Goal: Information Seeking & Learning: Learn about a topic

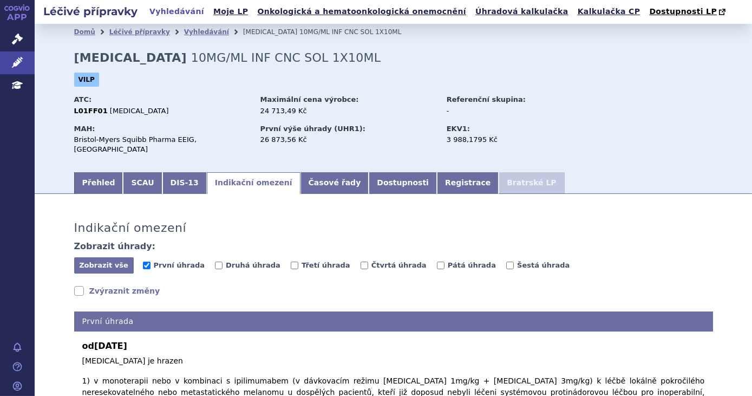
scroll to position [246, 0]
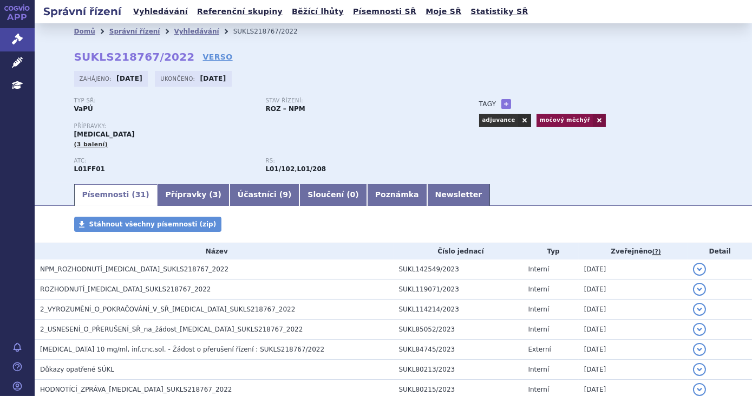
scroll to position [399, 0]
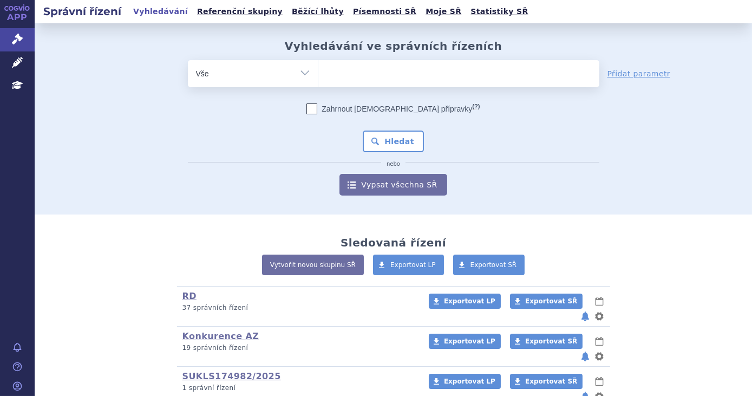
drag, startPoint x: 0, startPoint y: 0, endPoint x: 365, endPoint y: 77, distance: 373.1
click at [365, 77] on ul at bounding box center [458, 71] width 281 height 23
click at [318, 77] on select at bounding box center [318, 73] width 1 height 27
click at [18, 59] on icon at bounding box center [17, 62] width 11 height 11
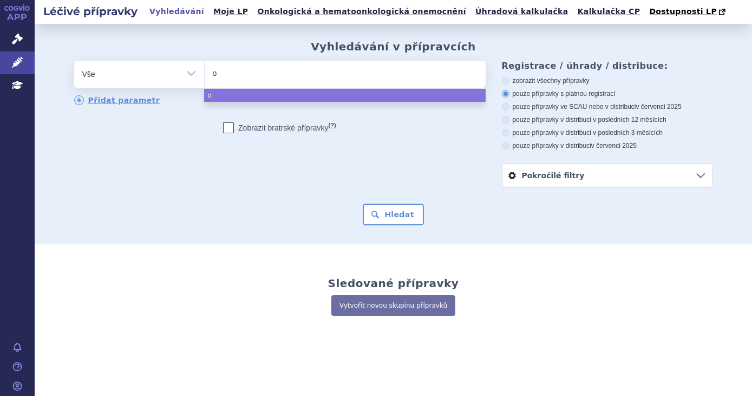
type input "op"
type input "opdiv"
type input "opdivo"
select select "opdivo"
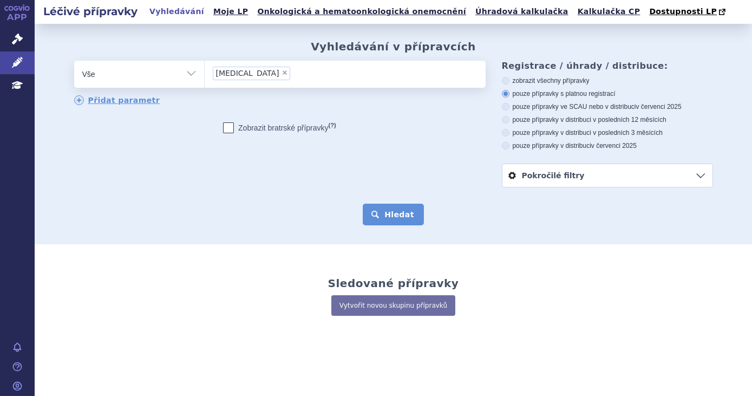
click at [378, 215] on button "Hledat" at bounding box center [393, 215] width 61 height 22
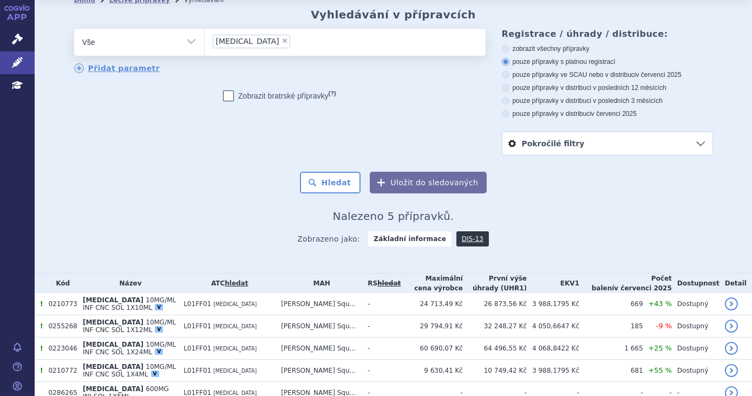
scroll to position [49, 0]
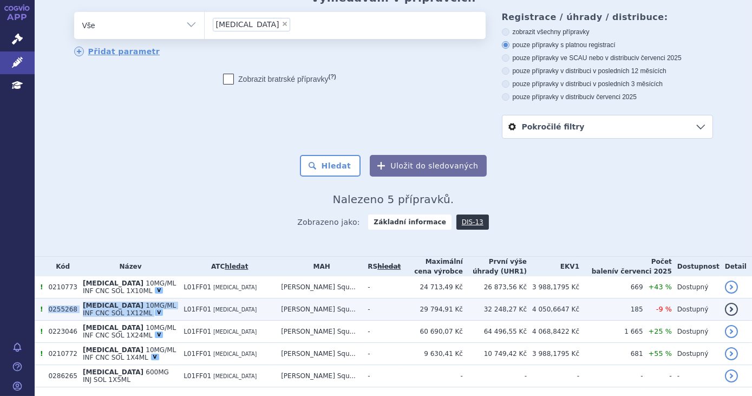
drag, startPoint x: 119, startPoint y: 314, endPoint x: 49, endPoint y: 308, distance: 70.7
click at [49, 308] on tr "! 0255268 OPDIVO 10MG/ML INF CNC SOL 1X12ML V L01FF01 NIVOLUMAB Bristol-Myers S…" at bounding box center [394, 309] width 718 height 22
copy tr "0255268 OPDIVO 10MG/ML INF CNC SOL 1X12ML V"
drag, startPoint x: 547, startPoint y: 310, endPoint x: 510, endPoint y: 312, distance: 37.4
click at [510, 312] on tr "! 0255268 OPDIVO 10MG/ML INF CNC SOL 1X12ML V L01FF01 NIVOLUMAB Bristol-Myers S…" at bounding box center [394, 309] width 718 height 22
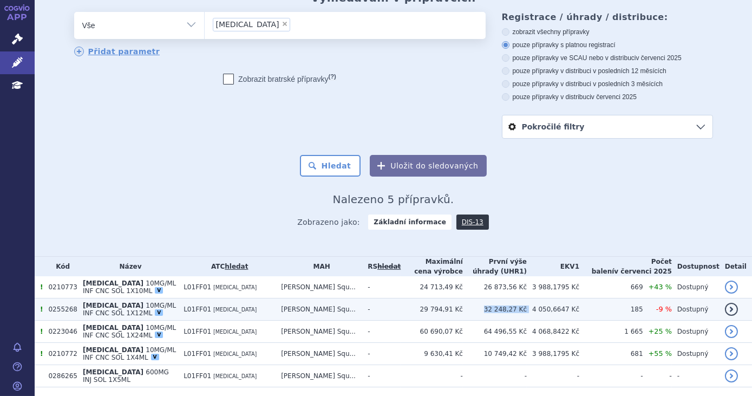
copy tr "32 248,27 Kč"
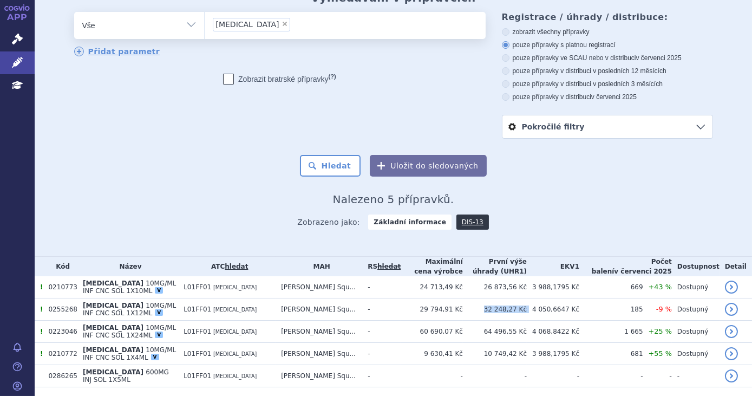
click at [282, 26] on span "×" at bounding box center [285, 24] width 6 height 6
click at [205, 26] on select "opdivo" at bounding box center [204, 24] width 1 height 27
select select
click at [244, 28] on ul at bounding box center [345, 23] width 281 height 23
click at [205, 28] on select "opdivo" at bounding box center [204, 24] width 1 height 27
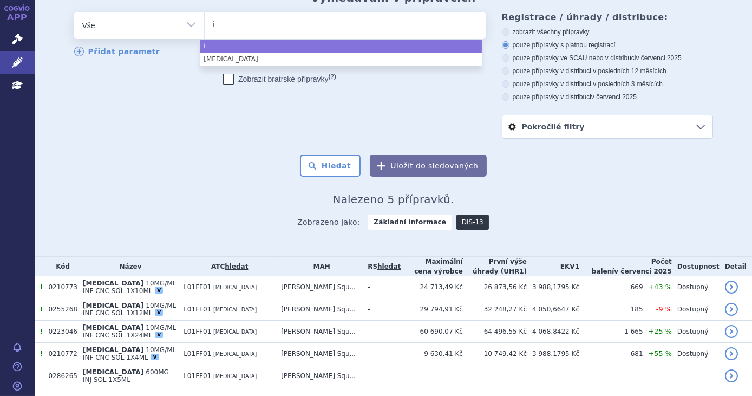
type input "if"
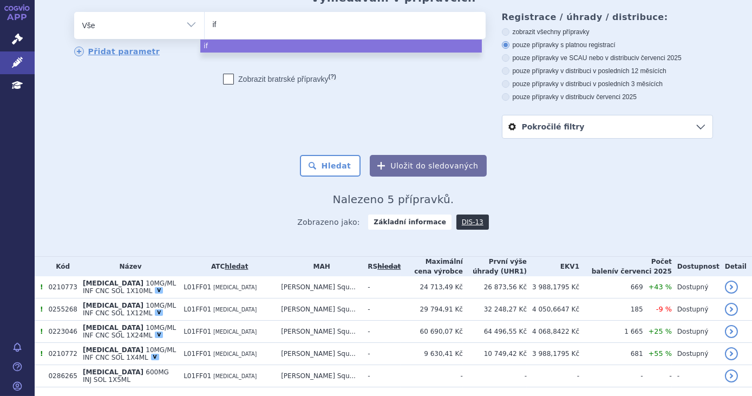
type input "ifi"
type input "if"
type input "i"
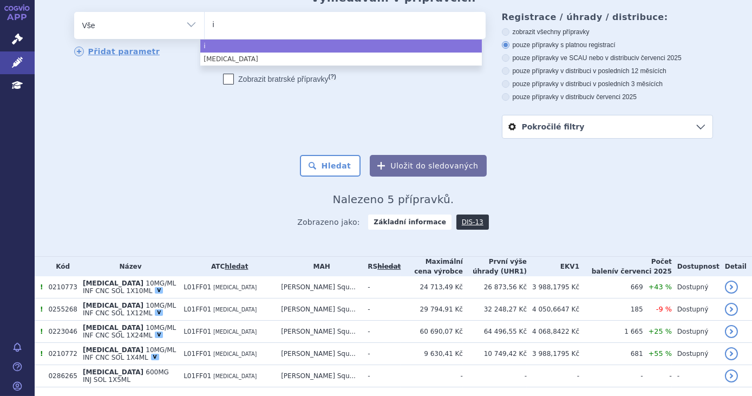
type input "im"
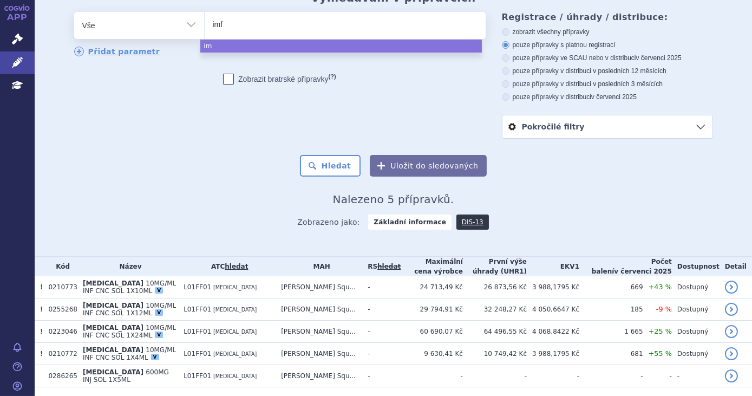
type input "imfi"
type input "imfinz"
type input "imfinzi"
select select "imfinzi"
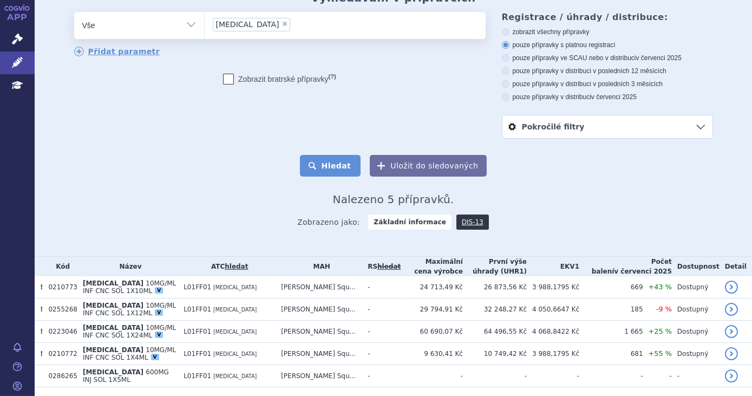
click at [347, 166] on button "Hledat" at bounding box center [330, 166] width 61 height 22
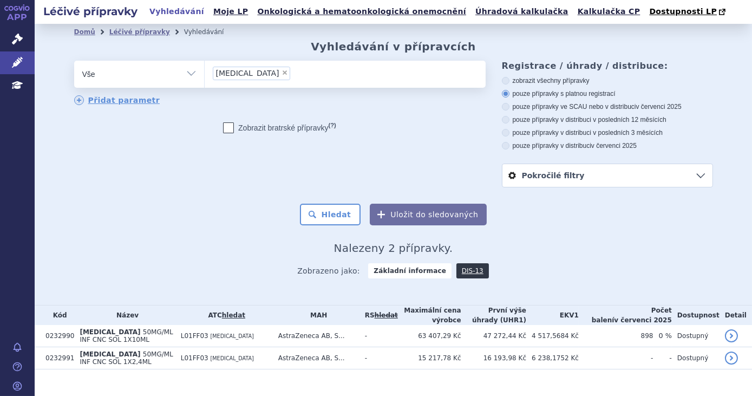
scroll to position [17, 0]
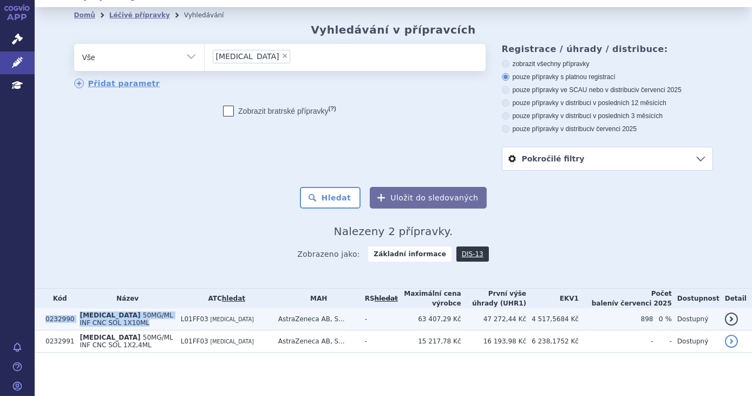
drag, startPoint x: 105, startPoint y: 324, endPoint x: 44, endPoint y: 321, distance: 60.7
click at [44, 321] on tr "0232990 [MEDICAL_DATA] 50MG/ML INF CNC SOL 1X10ML L01FF03 [MEDICAL_DATA] AstraZ…" at bounding box center [394, 319] width 718 height 22
copy tr "0232990 [MEDICAL_DATA] 50MG/ML INF CNC SOL 1X10ML"
drag, startPoint x: 546, startPoint y: 321, endPoint x: 510, endPoint y: 321, distance: 36.3
click at [510, 321] on tr "0232990 [MEDICAL_DATA] 50MG/ML INF CNC SOL 1X10ML L01FF03 [MEDICAL_DATA] AstraZ…" at bounding box center [394, 319] width 718 height 22
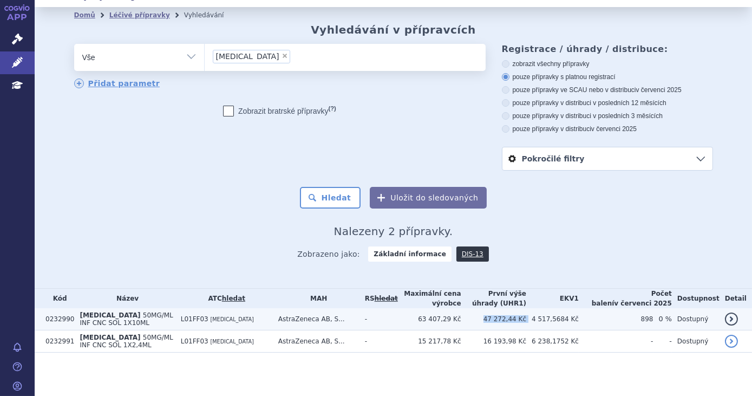
copy tr "47 272,44 Kč"
click at [390, 321] on td "-" at bounding box center [379, 319] width 38 height 22
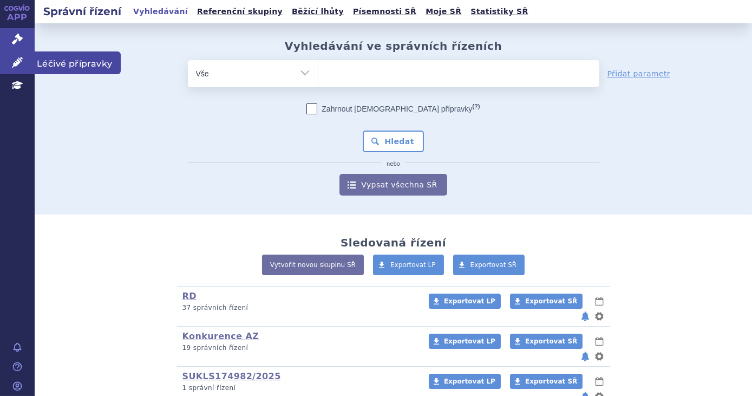
click at [5, 66] on link "Léčivé přípravky" at bounding box center [17, 62] width 35 height 23
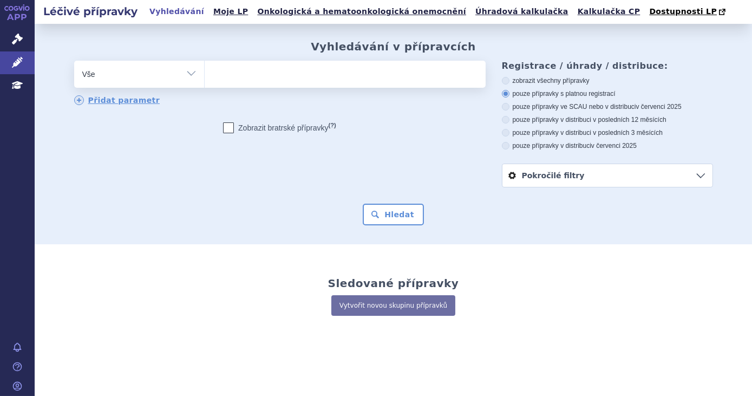
click at [335, 75] on ul at bounding box center [345, 72] width 281 height 23
click at [205, 75] on select at bounding box center [204, 73] width 1 height 27
type input "od"
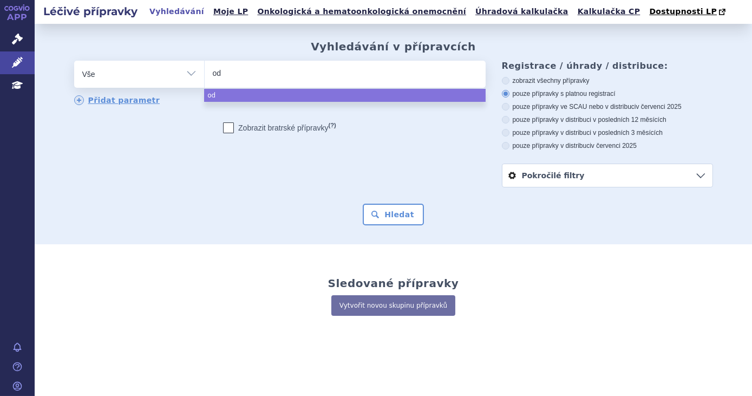
type input "odp"
type input "o"
type input "op"
type input "opv"
type input "op"
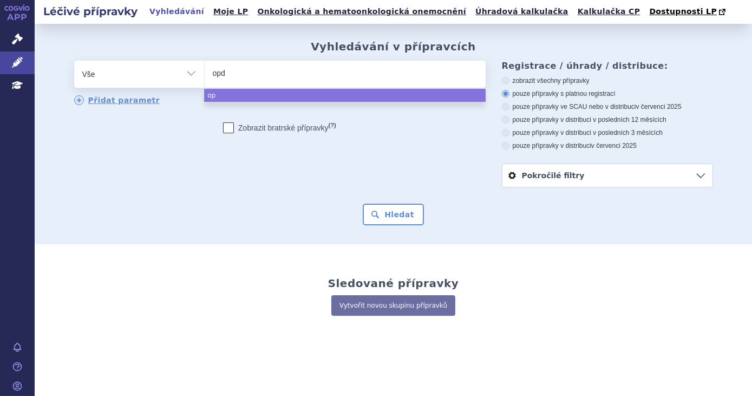
type input "opdi"
type input "opdivo"
select select "opdivo"
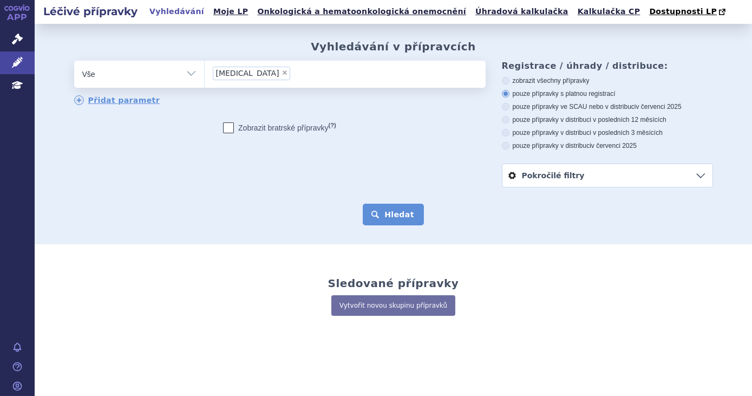
click at [393, 204] on button "Hledat" at bounding box center [393, 215] width 61 height 22
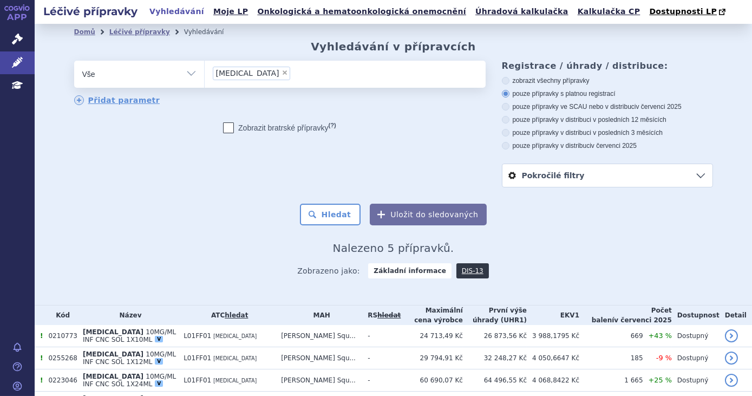
scroll to position [81, 0]
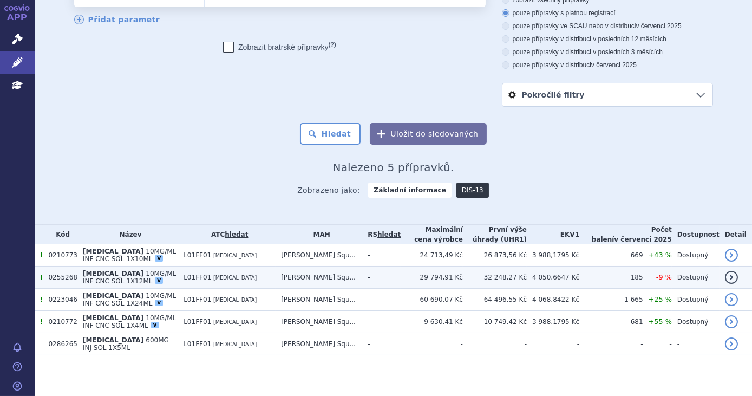
click at [353, 276] on td "[PERSON_NAME] Squ..." at bounding box center [319, 277] width 87 height 22
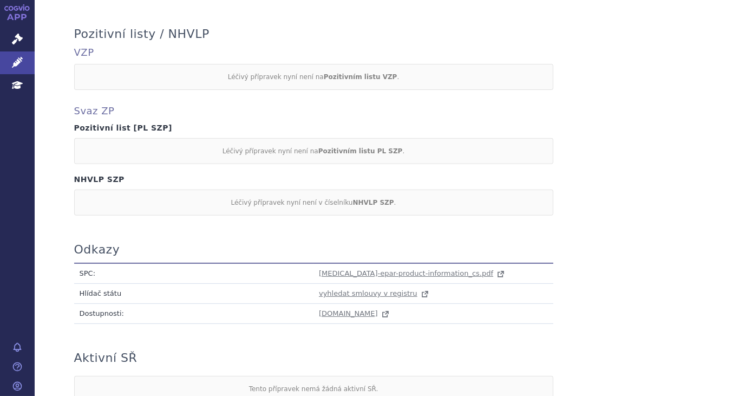
scroll to position [993, 0]
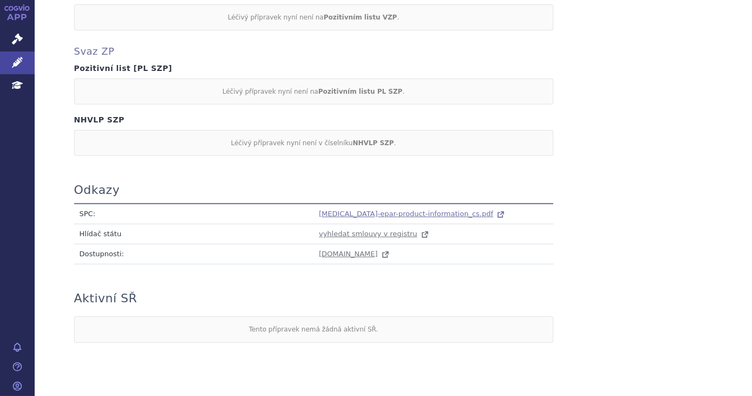
click at [500, 211] on icon at bounding box center [502, 213] width 4 height 4
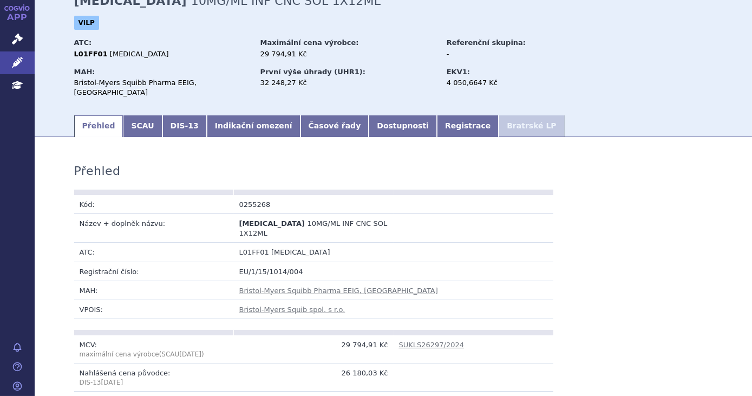
scroll to position [0, 0]
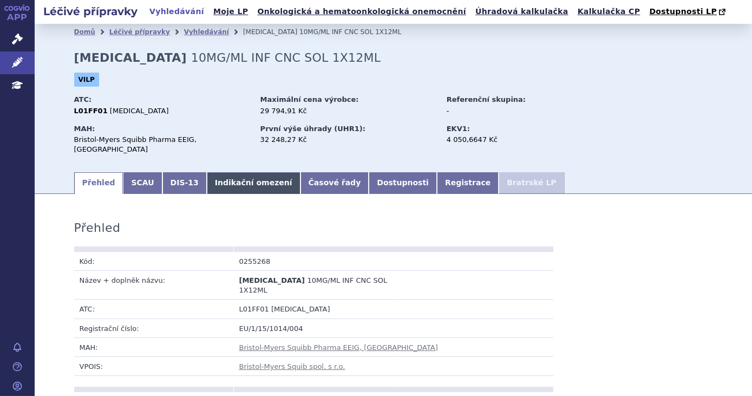
click at [209, 172] on link "Indikační omezení" at bounding box center [254, 183] width 94 height 22
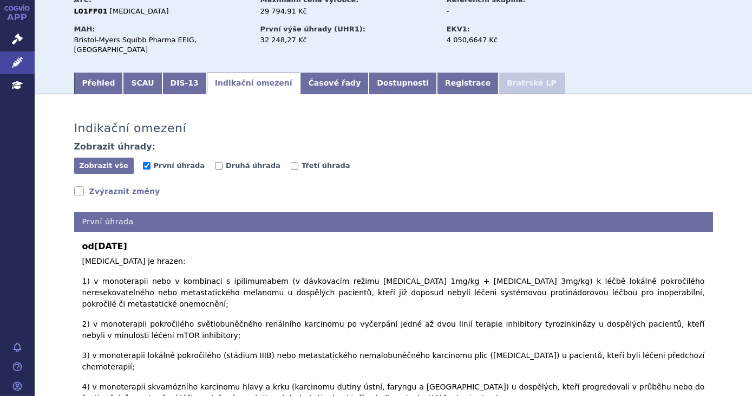
scroll to position [98, 0]
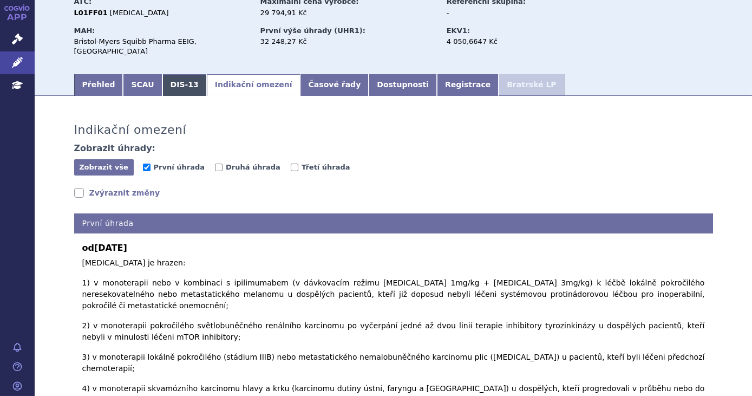
click at [166, 74] on link "DIS-13" at bounding box center [184, 85] width 44 height 22
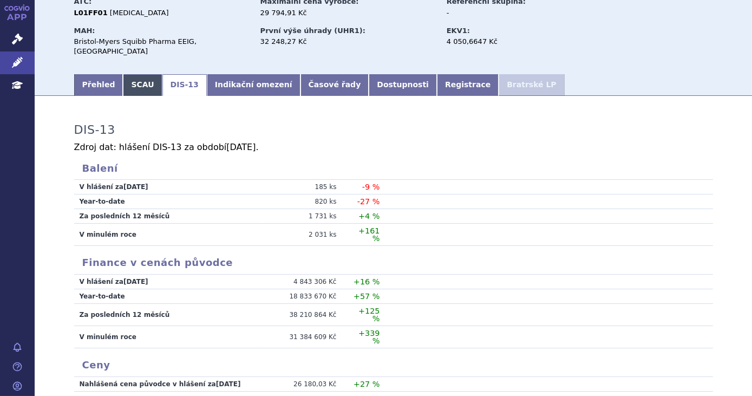
click at [134, 74] on link "SCAU" at bounding box center [142, 85] width 39 height 22
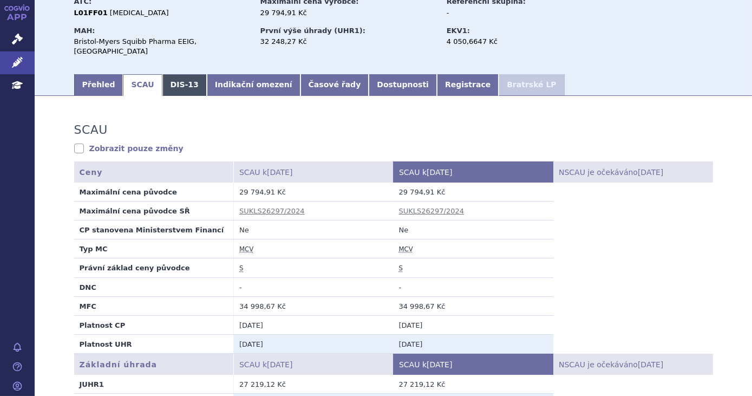
click at [172, 75] on link "DIS-13" at bounding box center [184, 85] width 44 height 22
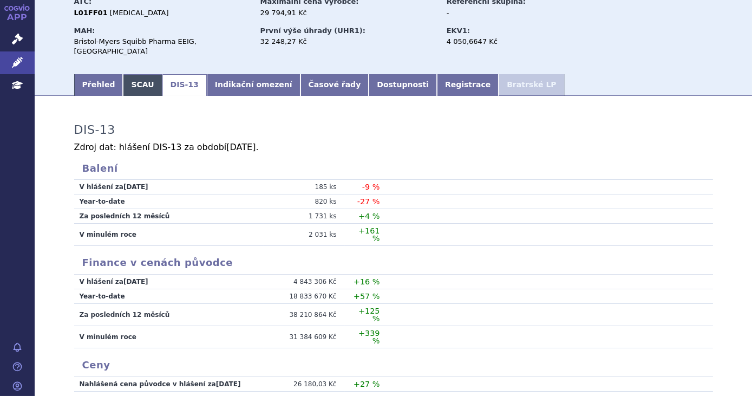
click at [131, 74] on link "SCAU" at bounding box center [142, 85] width 39 height 22
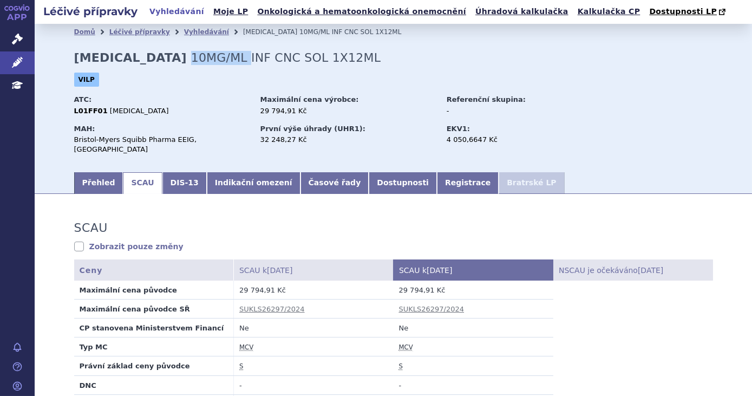
drag, startPoint x: 121, startPoint y: 59, endPoint x: 178, endPoint y: 59, distance: 56.9
click at [191, 59] on span "10MG/ML INF CNC SOL 1X12ML" at bounding box center [286, 58] width 190 height 14
click at [172, 74] on div "Domů Léčivé přípravky Vyhledávání [MEDICAL_DATA] 10MG/ML INF CNC SOL 1X12ML [ME…" at bounding box center [394, 105] width 682 height 131
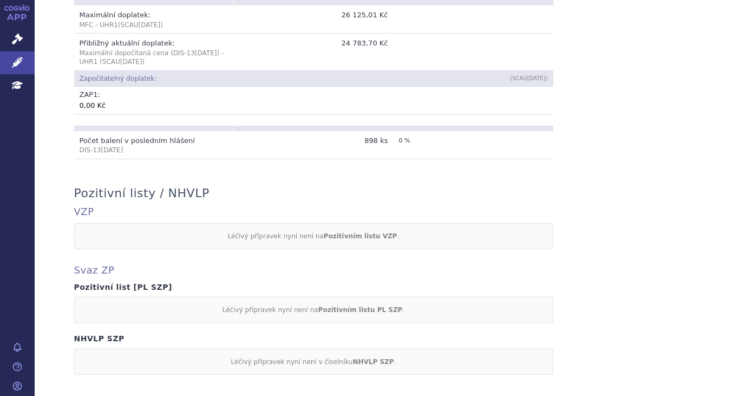
scroll to position [988, 0]
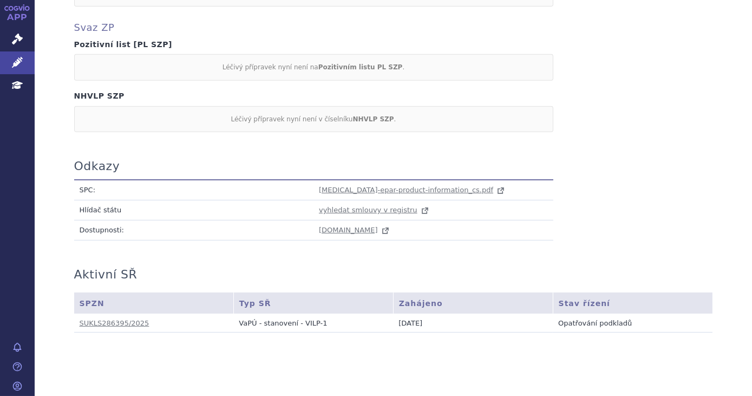
click at [327, 183] on td "[MEDICAL_DATA]-epar-product-information_cs.pdf" at bounding box center [434, 190] width 240 height 21
click at [329, 186] on span "[MEDICAL_DATA]-epar-product-information_cs.pdf" at bounding box center [406, 190] width 174 height 8
